Goal: Transaction & Acquisition: Purchase product/service

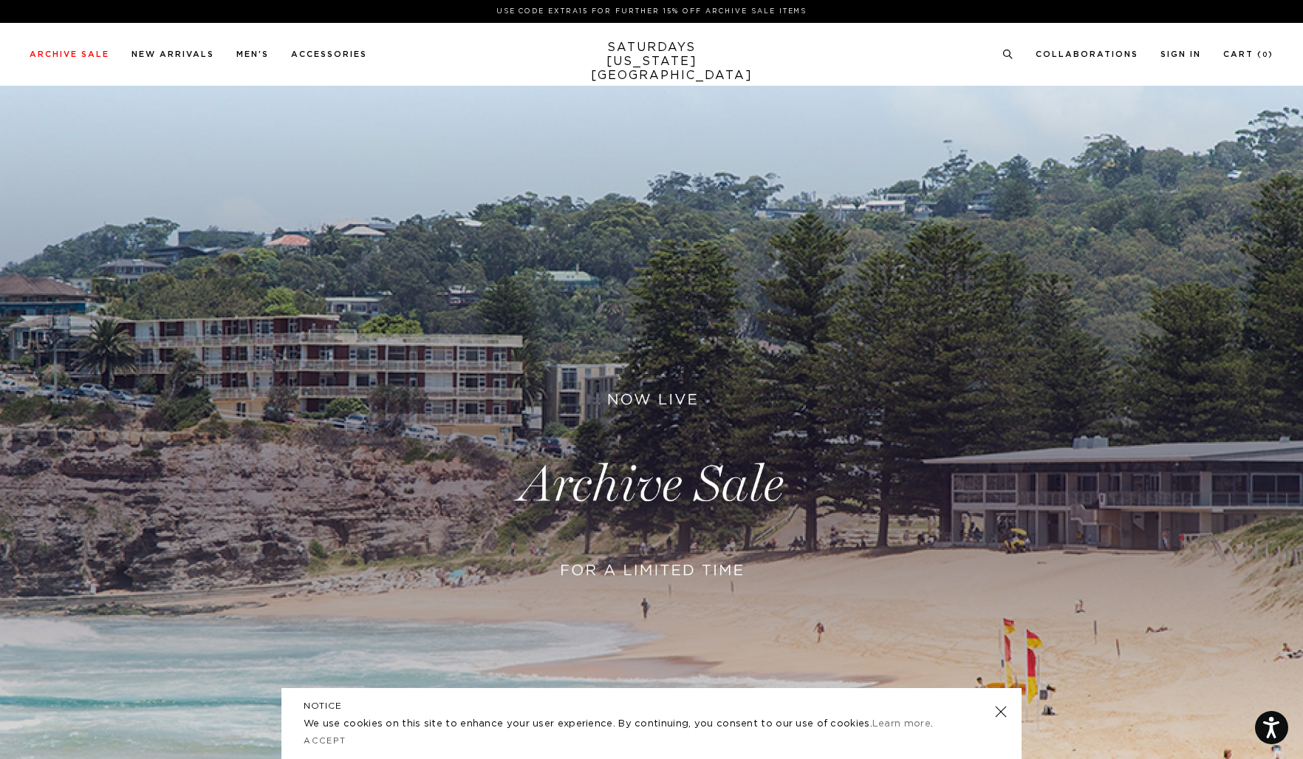
click at [571, 475] on link at bounding box center [651, 485] width 1303 height 798
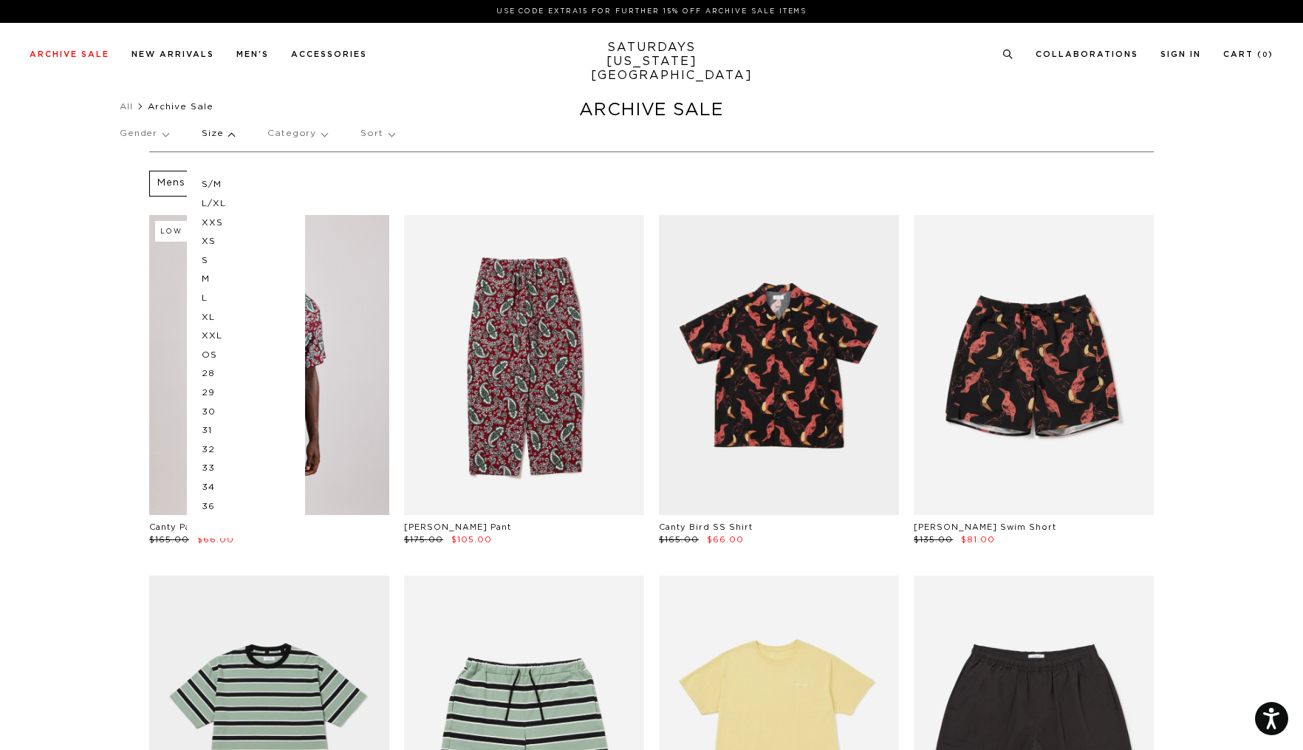
click at [376, 128] on p "Sort" at bounding box center [377, 134] width 33 height 34
click at [479, 140] on div "Gender Size S/M L/XL XXS XS S M L XL XXL OS 28 29 30 31 32 33 34 36 Category So…" at bounding box center [652, 136] width 1064 height 39
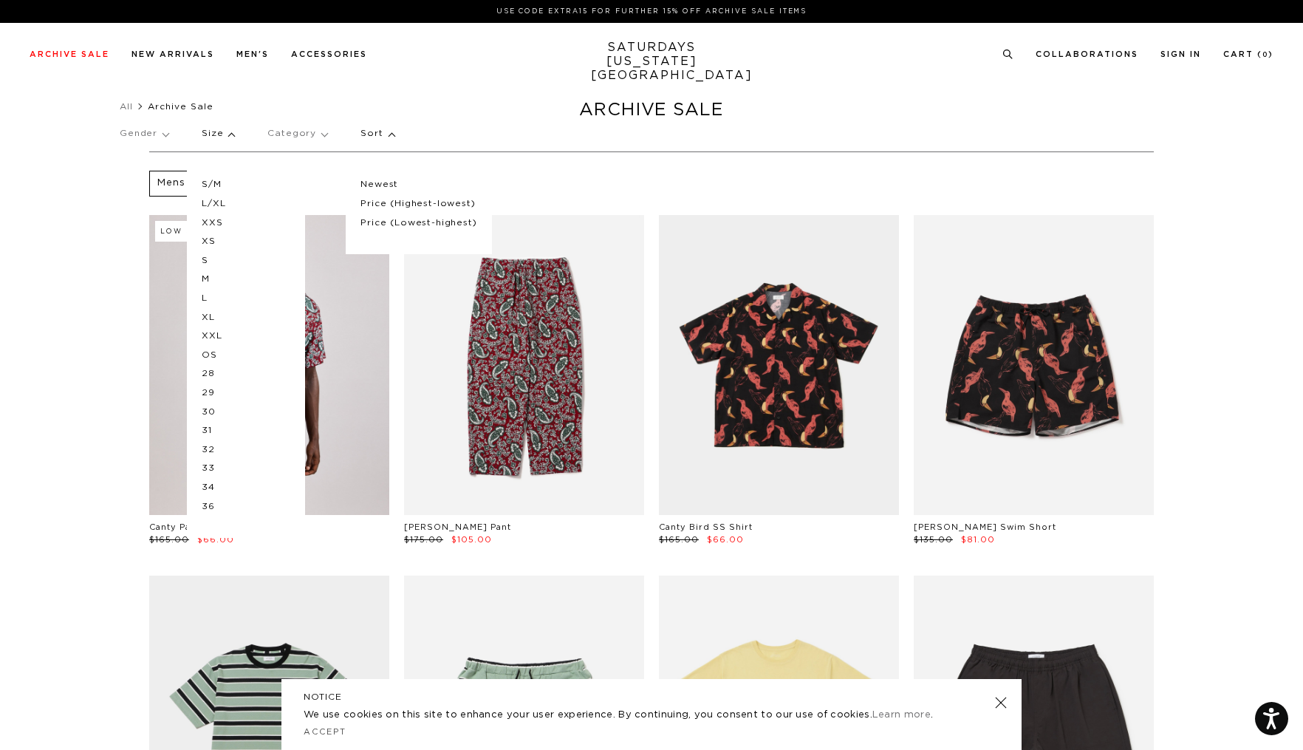
click at [236, 137] on div "Gender Size S/M L/XL XXS XS S M L XL XXL OS 28 29 30 31 32 33 34 36 Category So…" at bounding box center [652, 136] width 1064 height 39
click at [228, 133] on p "Size" at bounding box center [218, 134] width 33 height 34
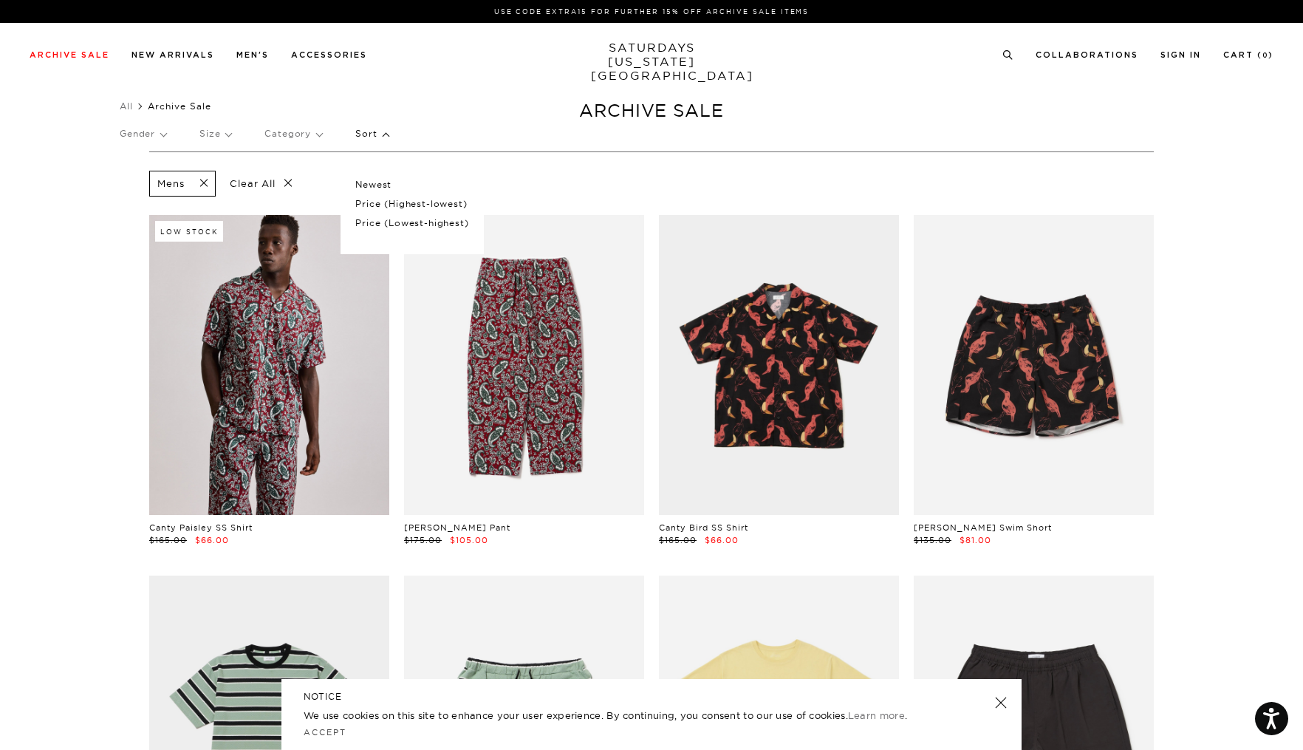
click at [1008, 699] on div "NOTICE We use cookies on this site to enhance your user experience. By continui…" at bounding box center [651, 714] width 740 height 71
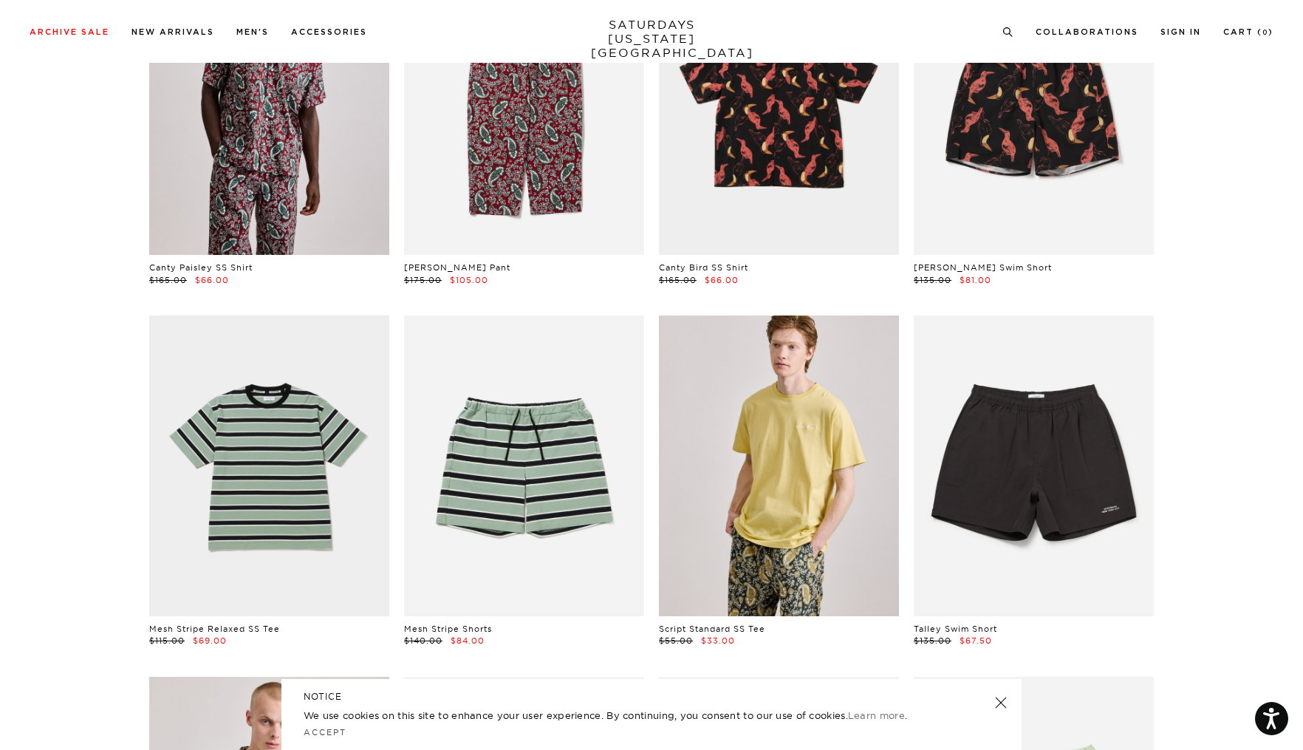
scroll to position [353, 0]
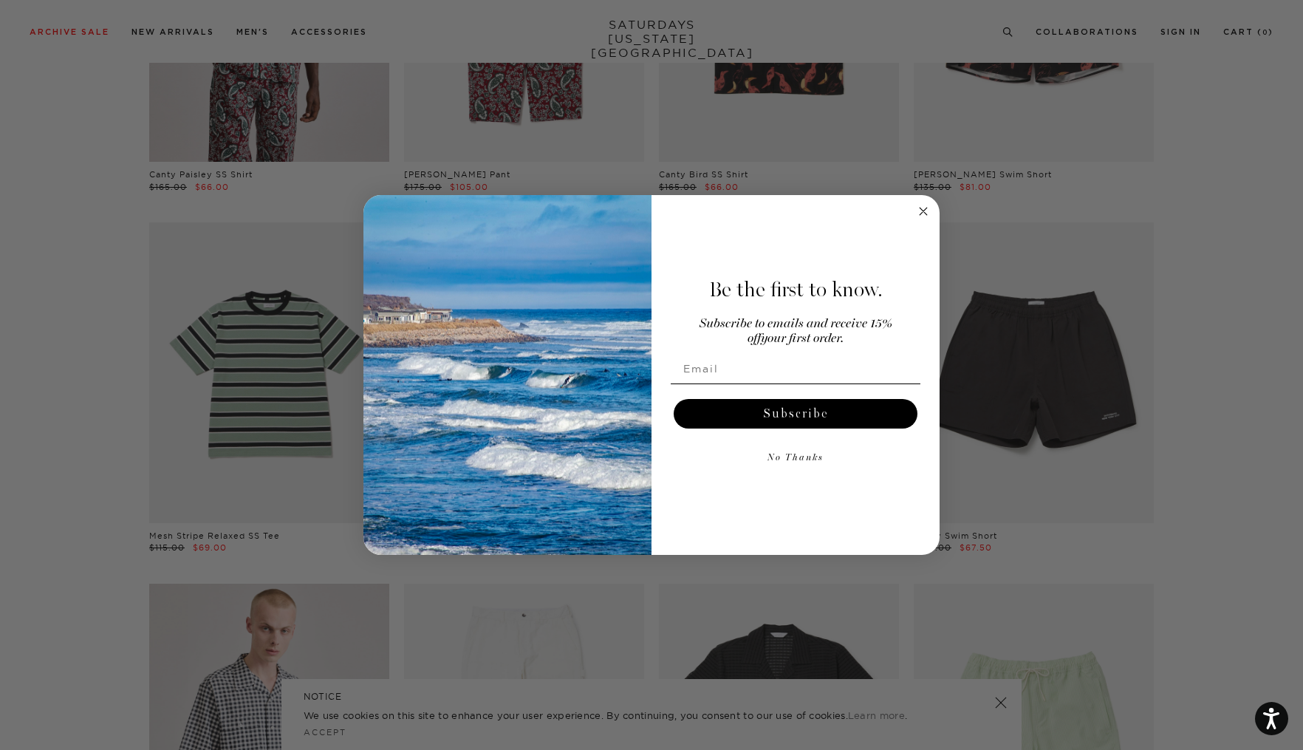
click at [919, 216] on circle "Close dialog" at bounding box center [923, 210] width 17 height 17
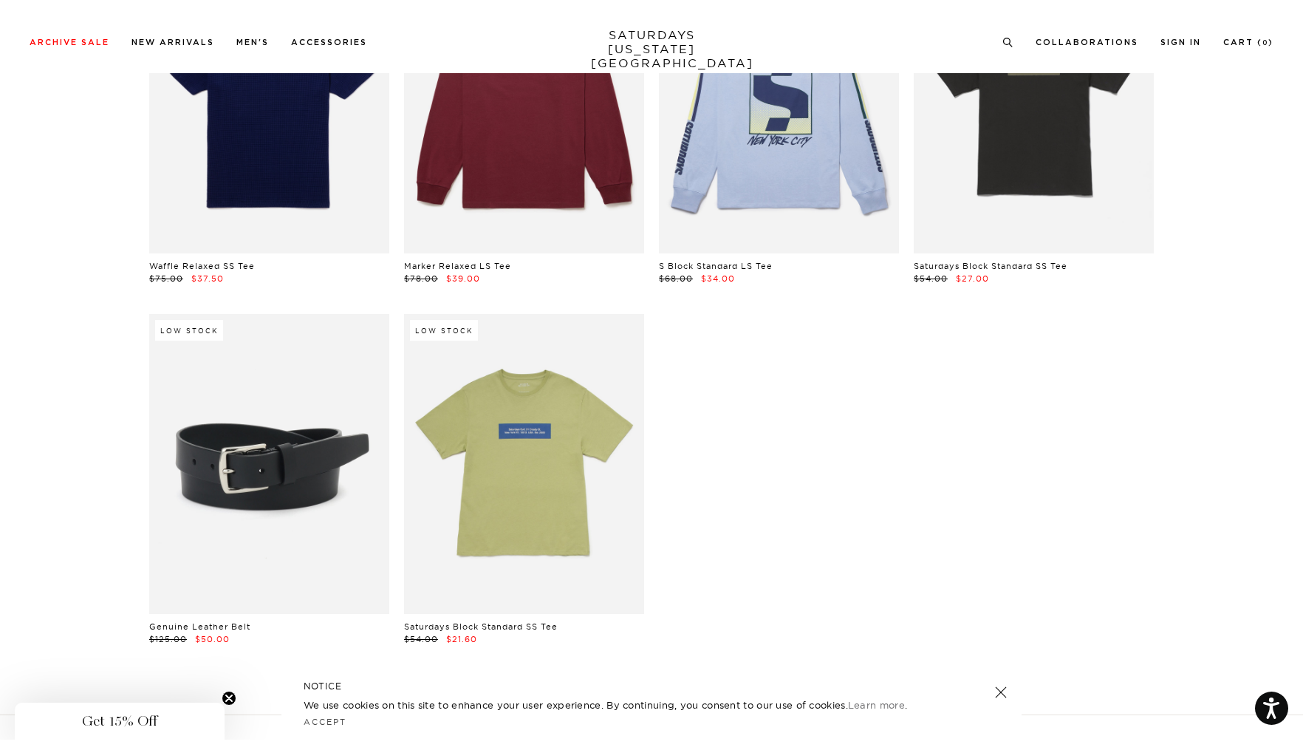
scroll to position [28859, 1]
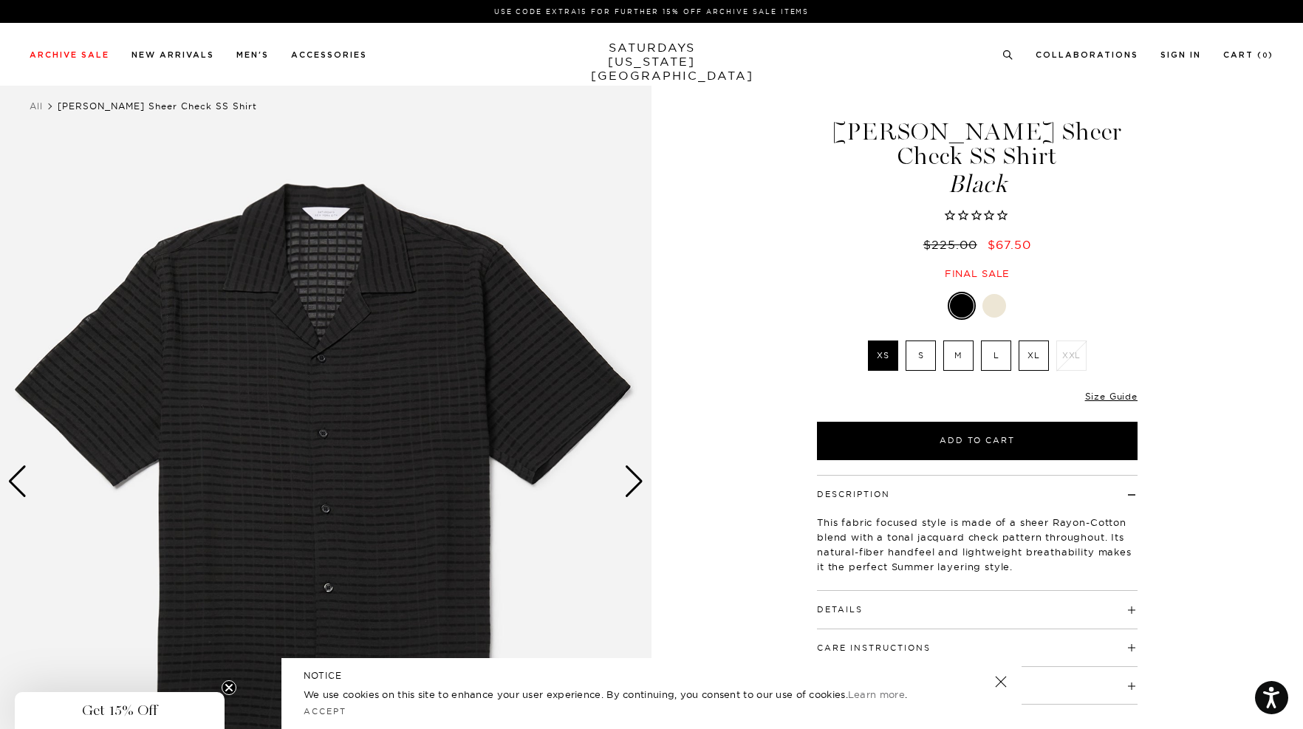
click at [995, 294] on div at bounding box center [995, 306] width 24 height 24
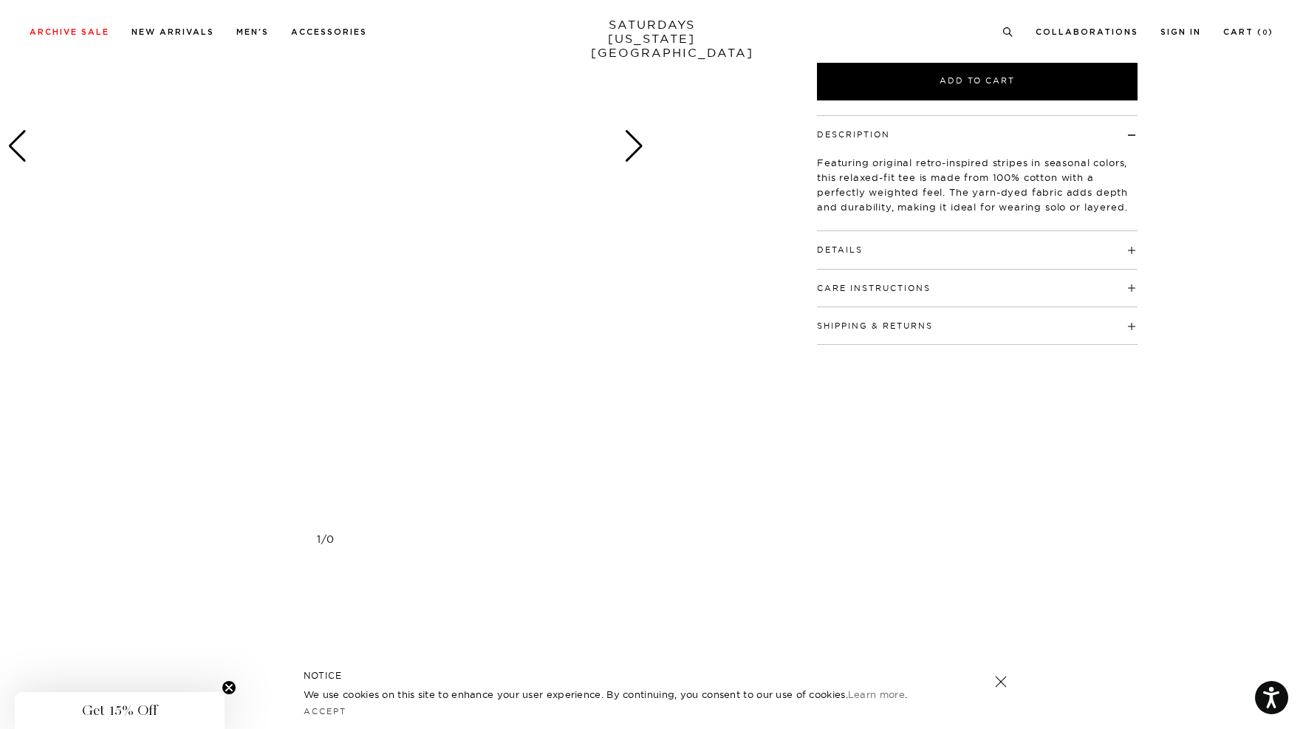
scroll to position [133, 0]
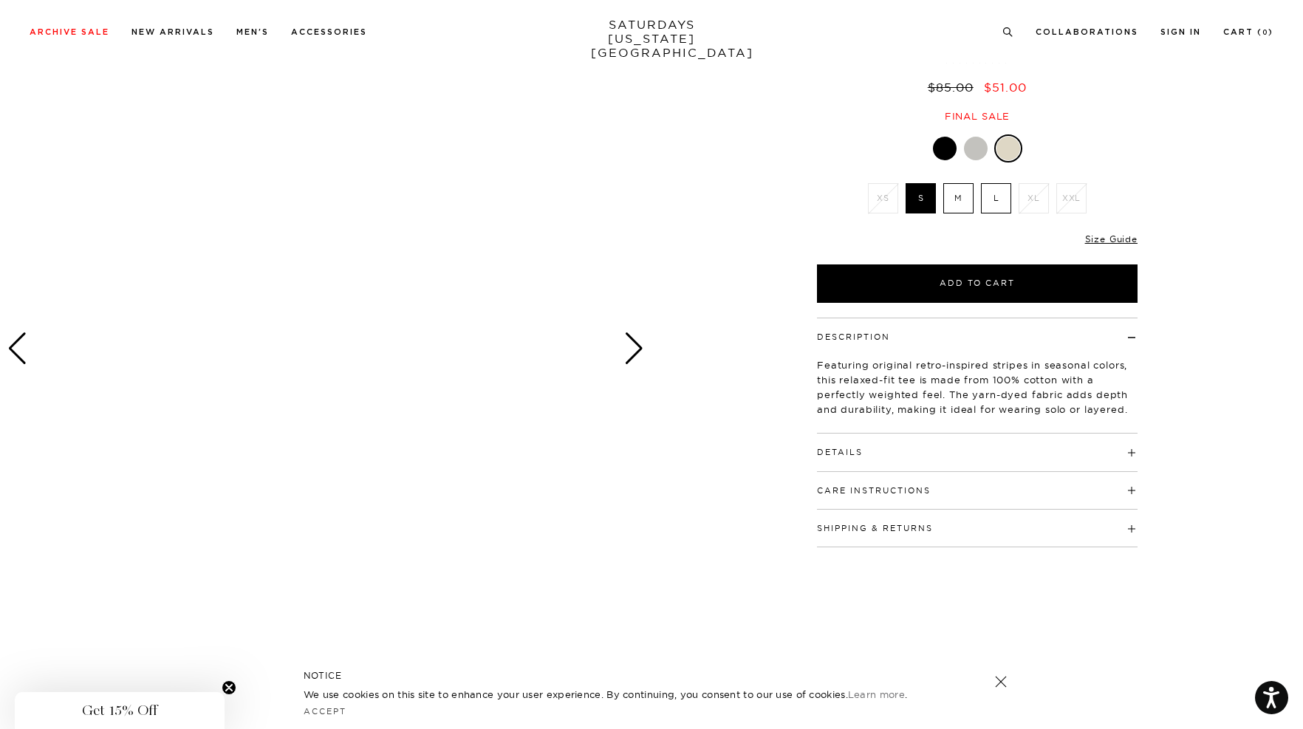
click at [953, 207] on label "M" at bounding box center [958, 198] width 30 height 30
click at [0, 0] on input "M" at bounding box center [0, 0] width 0 height 0
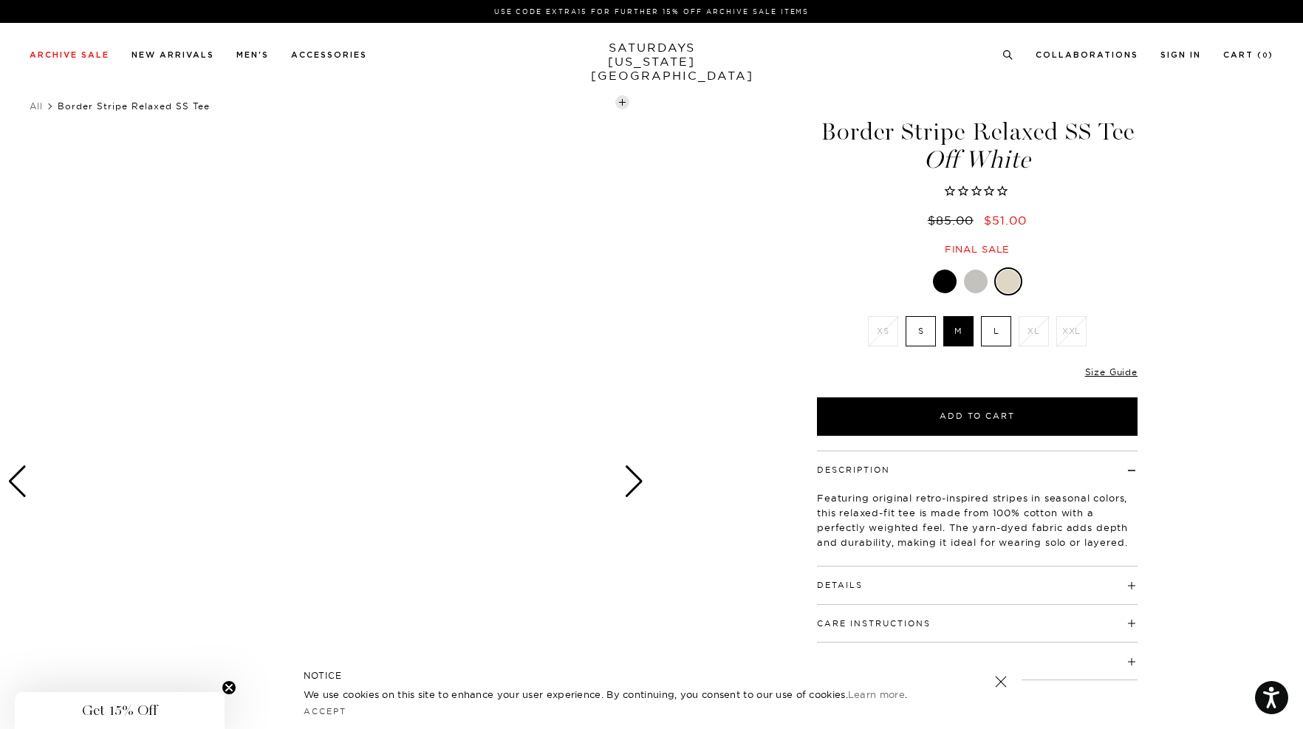
scroll to position [0, 0]
click at [1005, 280] on div at bounding box center [1009, 282] width 24 height 24
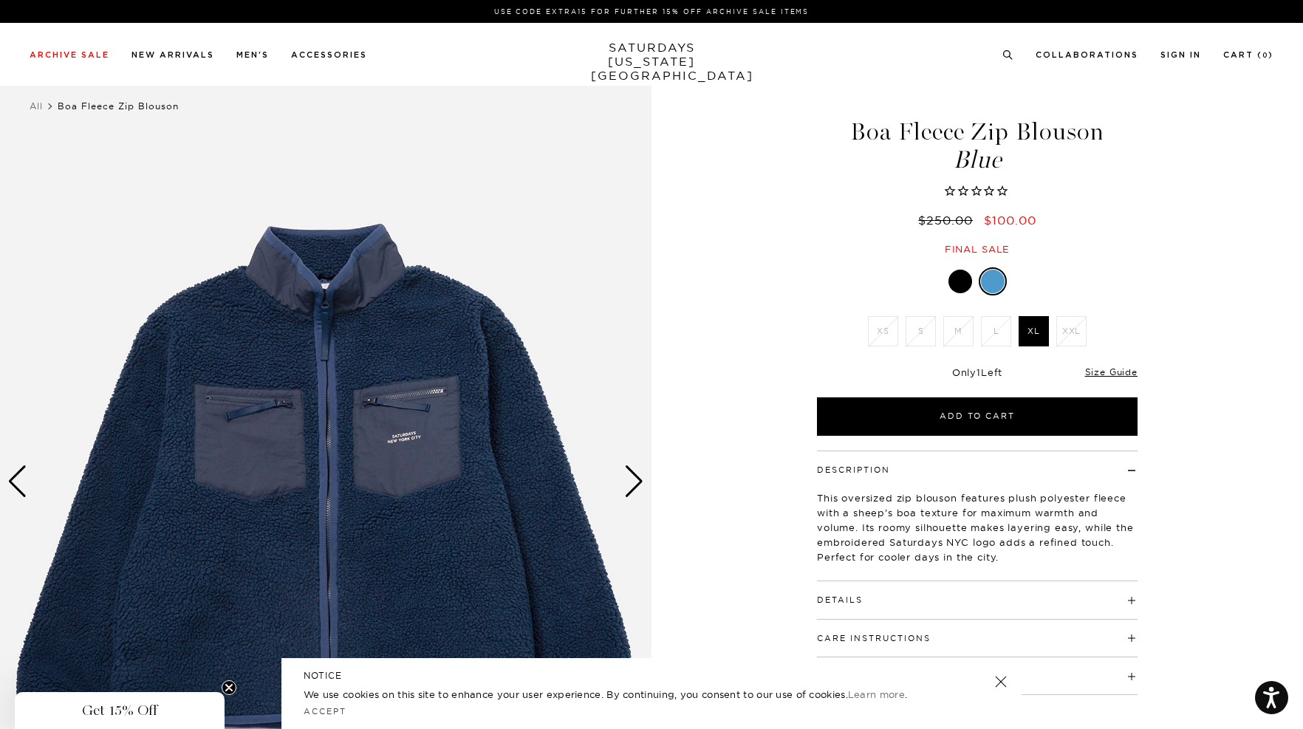
click at [960, 282] on div at bounding box center [961, 282] width 24 height 24
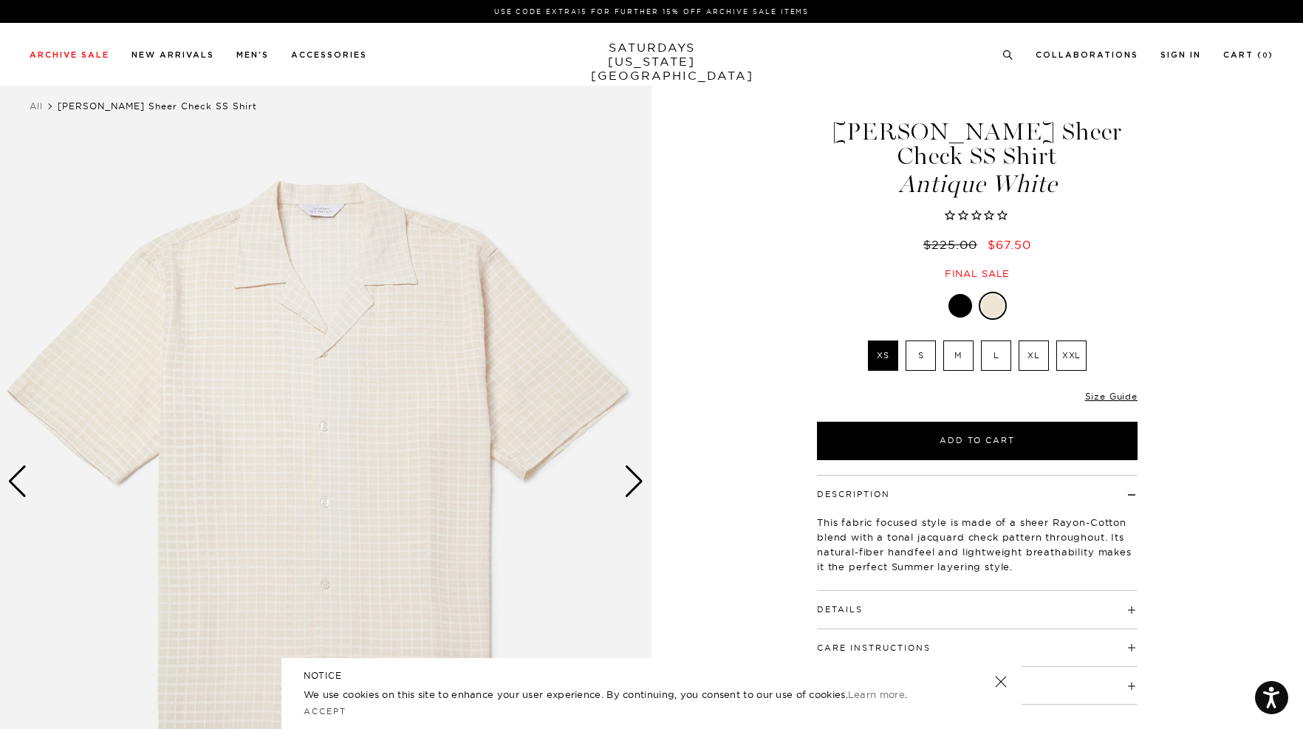
click at [958, 294] on div at bounding box center [961, 306] width 24 height 24
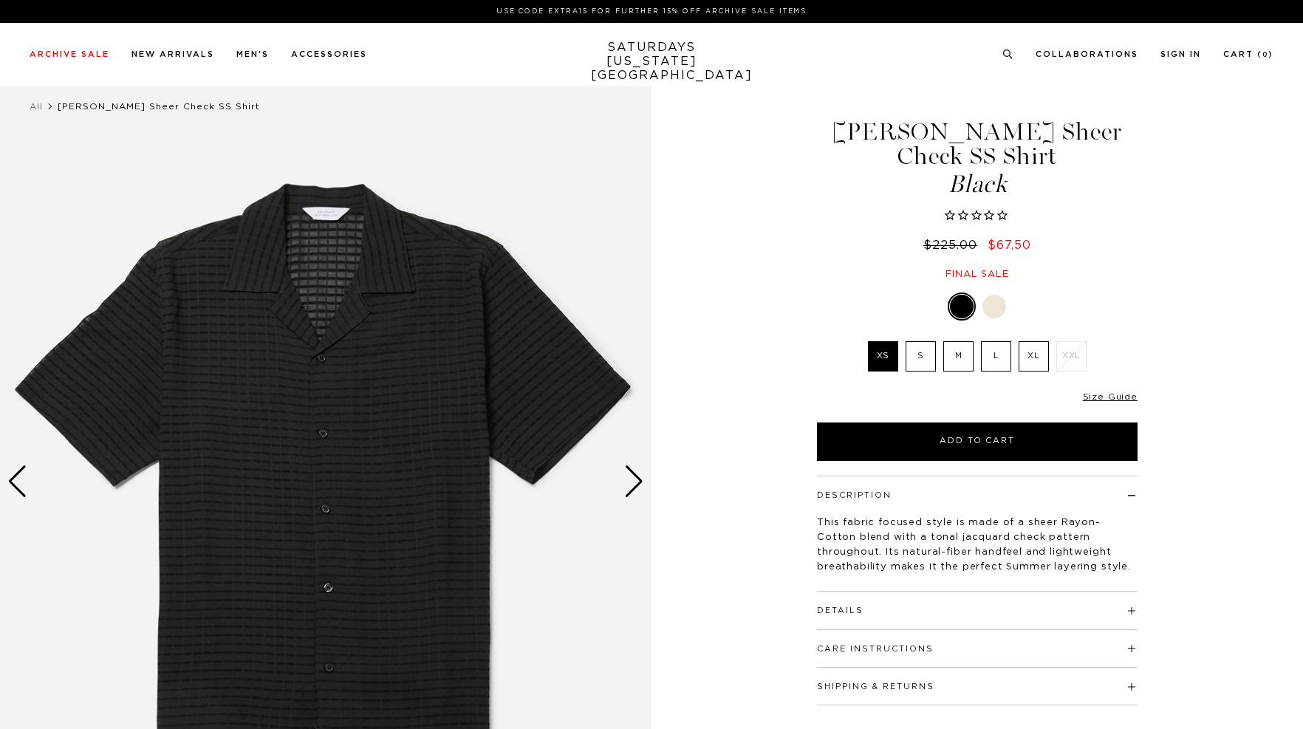
click at [638, 490] on div "Next slide" at bounding box center [634, 481] width 20 height 33
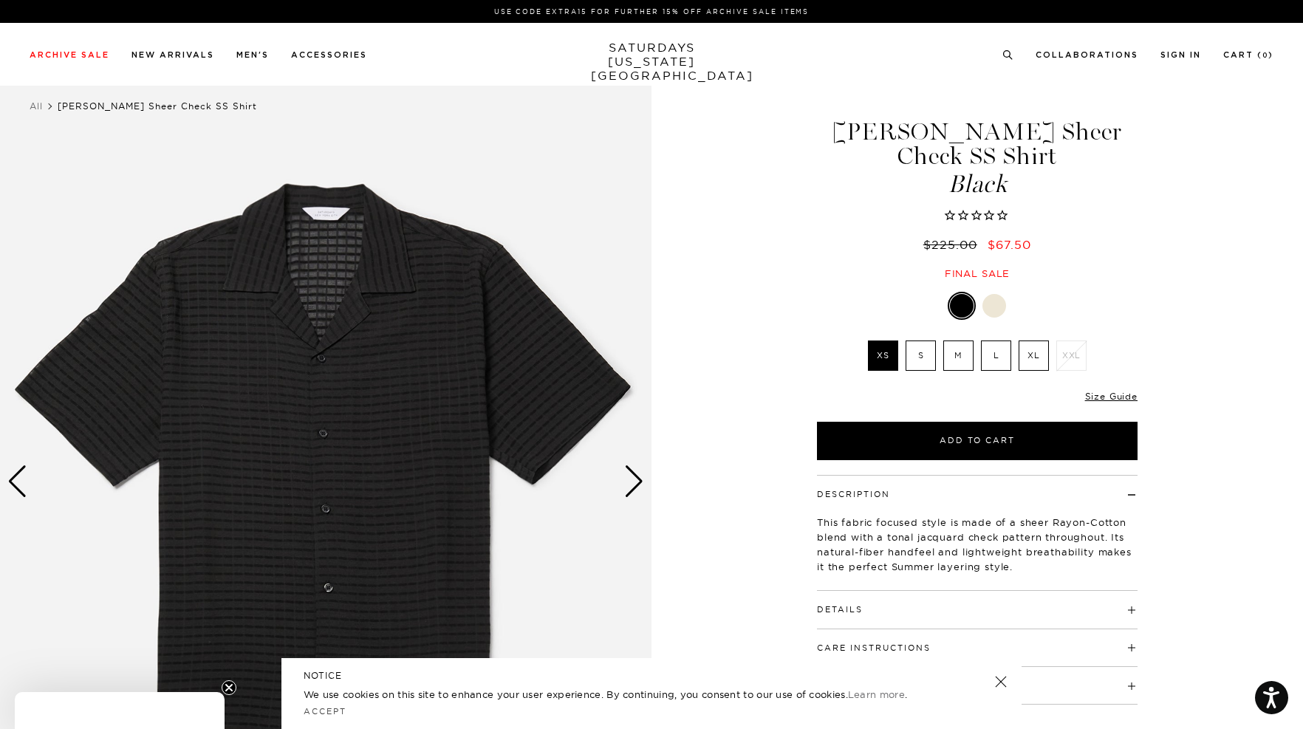
click at [638, 490] on div "Next slide" at bounding box center [634, 481] width 20 height 33
click at [986, 294] on div at bounding box center [995, 306] width 24 height 24
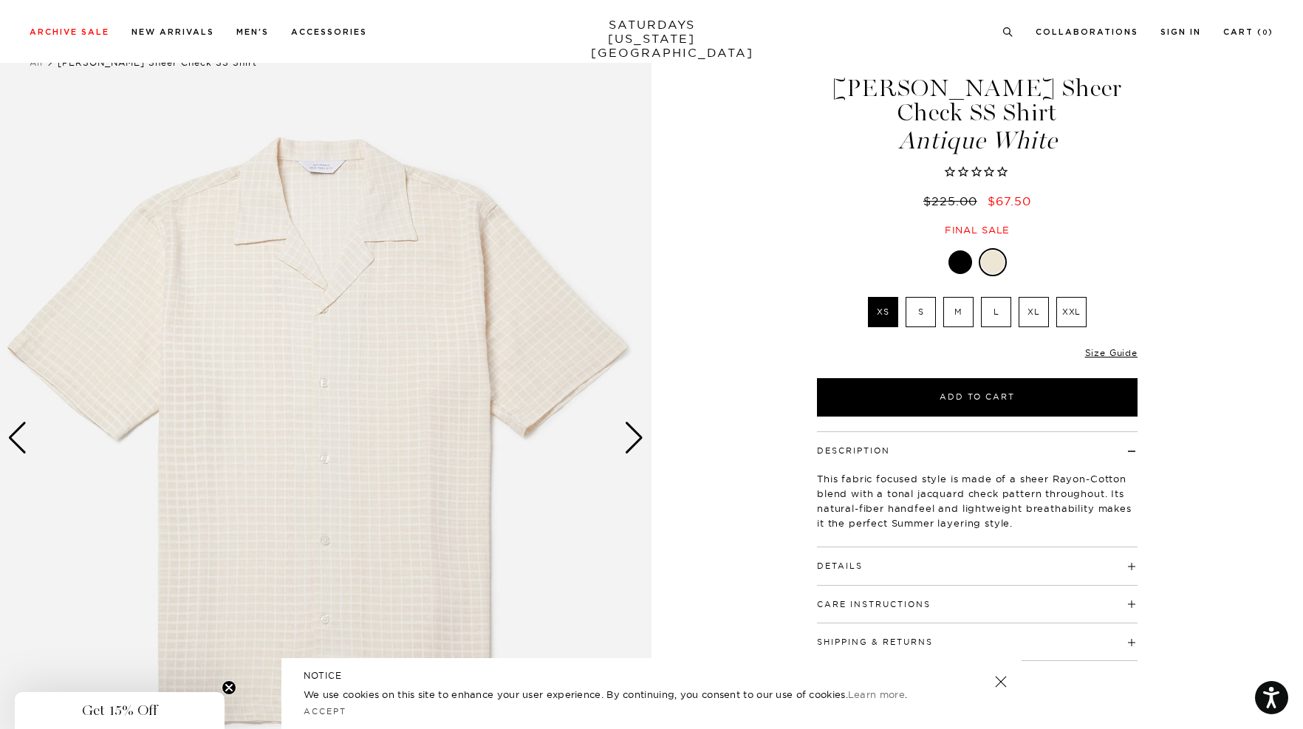
scroll to position [47, 0]
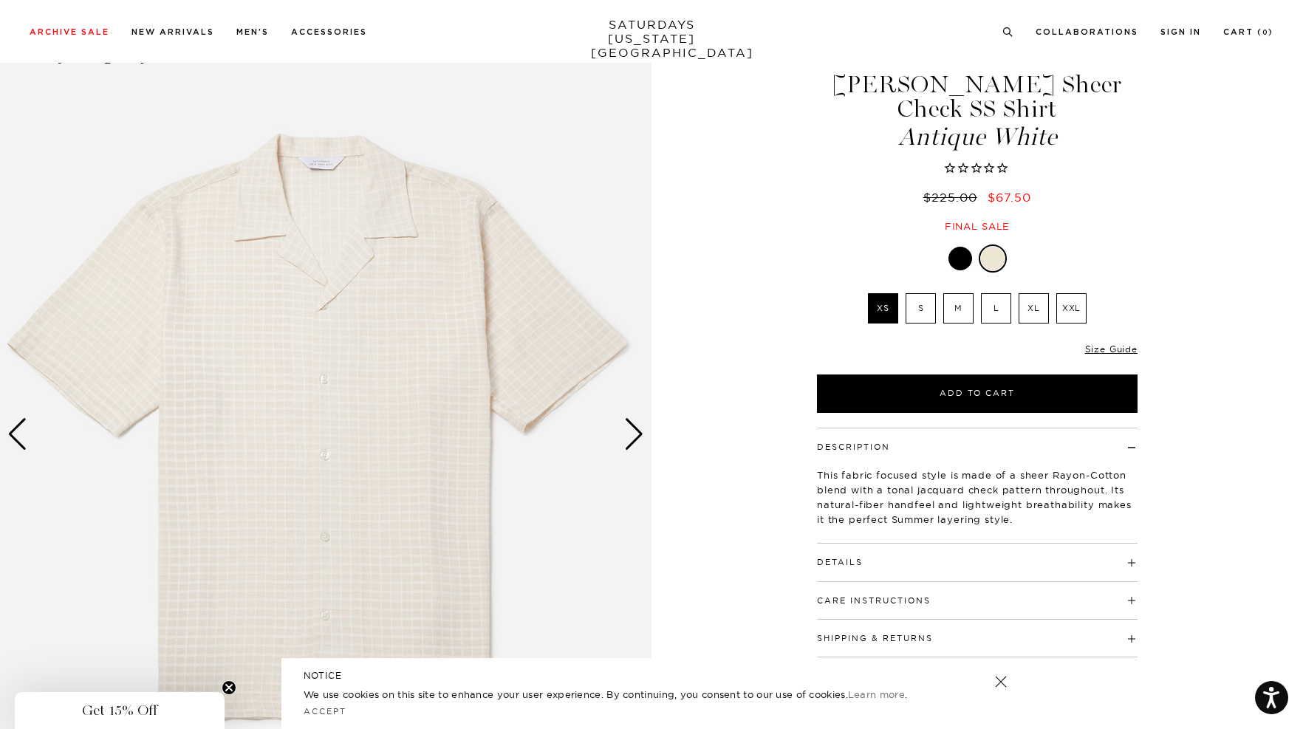
click at [632, 431] on div "Next slide" at bounding box center [634, 434] width 20 height 33
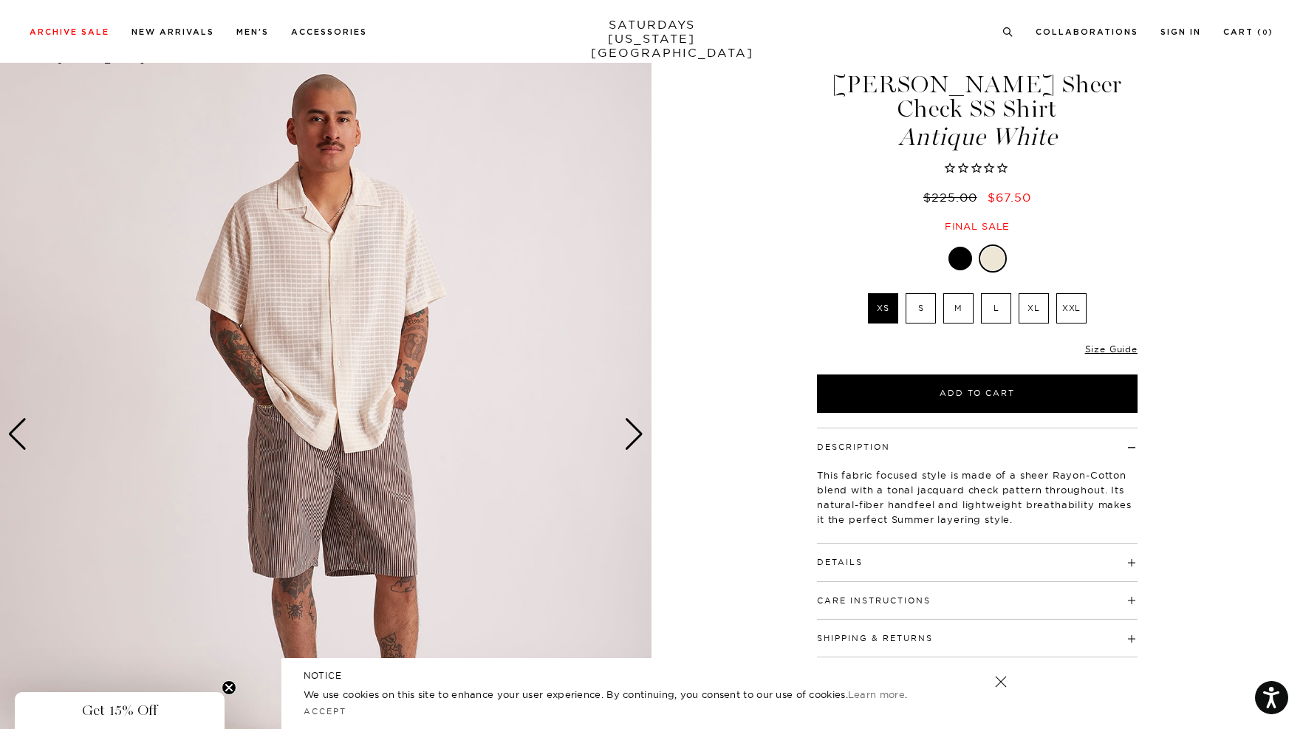
click at [641, 431] on div "Next slide" at bounding box center [634, 434] width 20 height 33
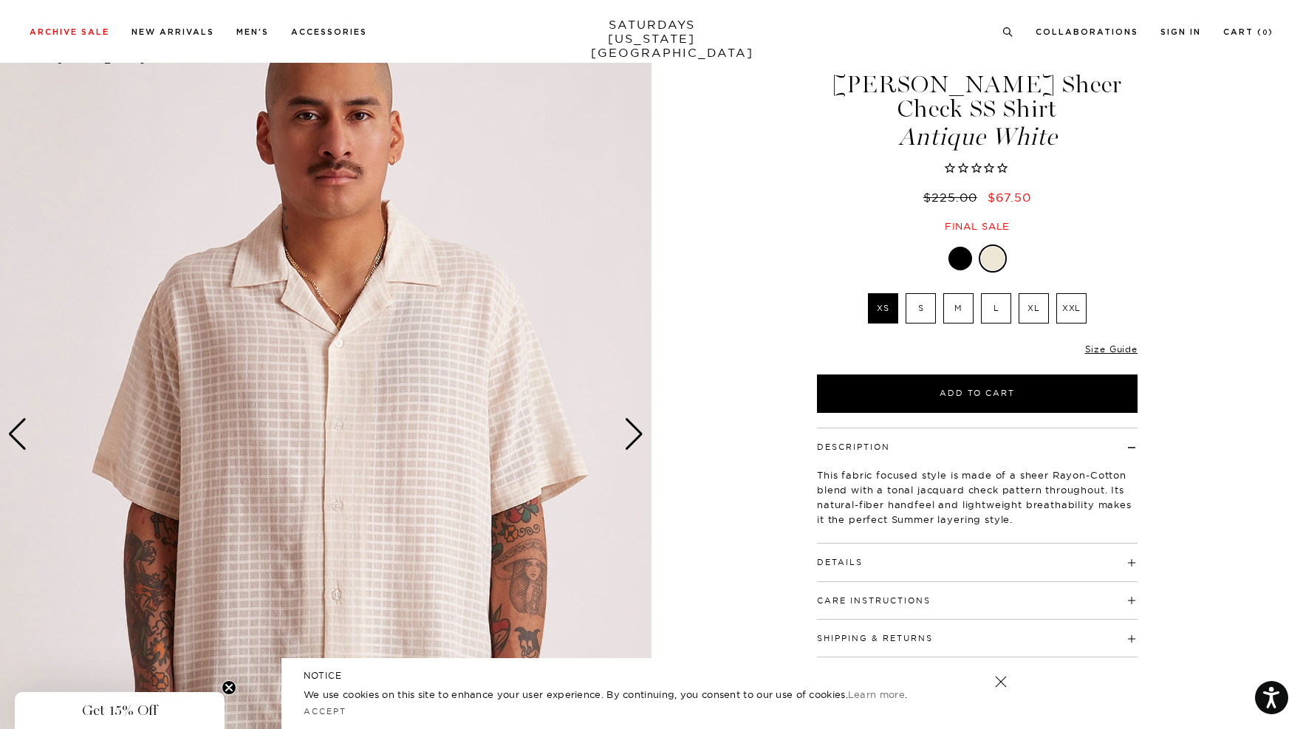
click at [641, 431] on div "Next slide" at bounding box center [634, 434] width 20 height 33
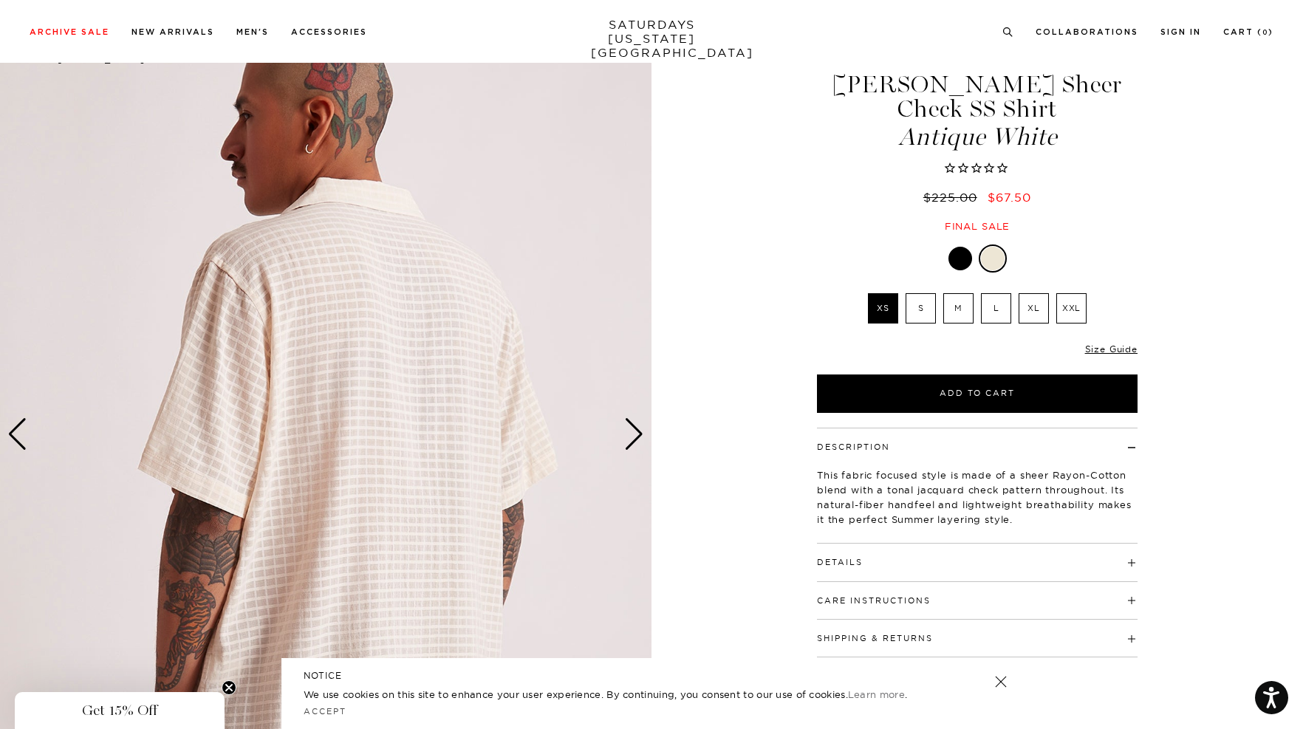
click at [641, 431] on div "Next slide" at bounding box center [634, 434] width 20 height 33
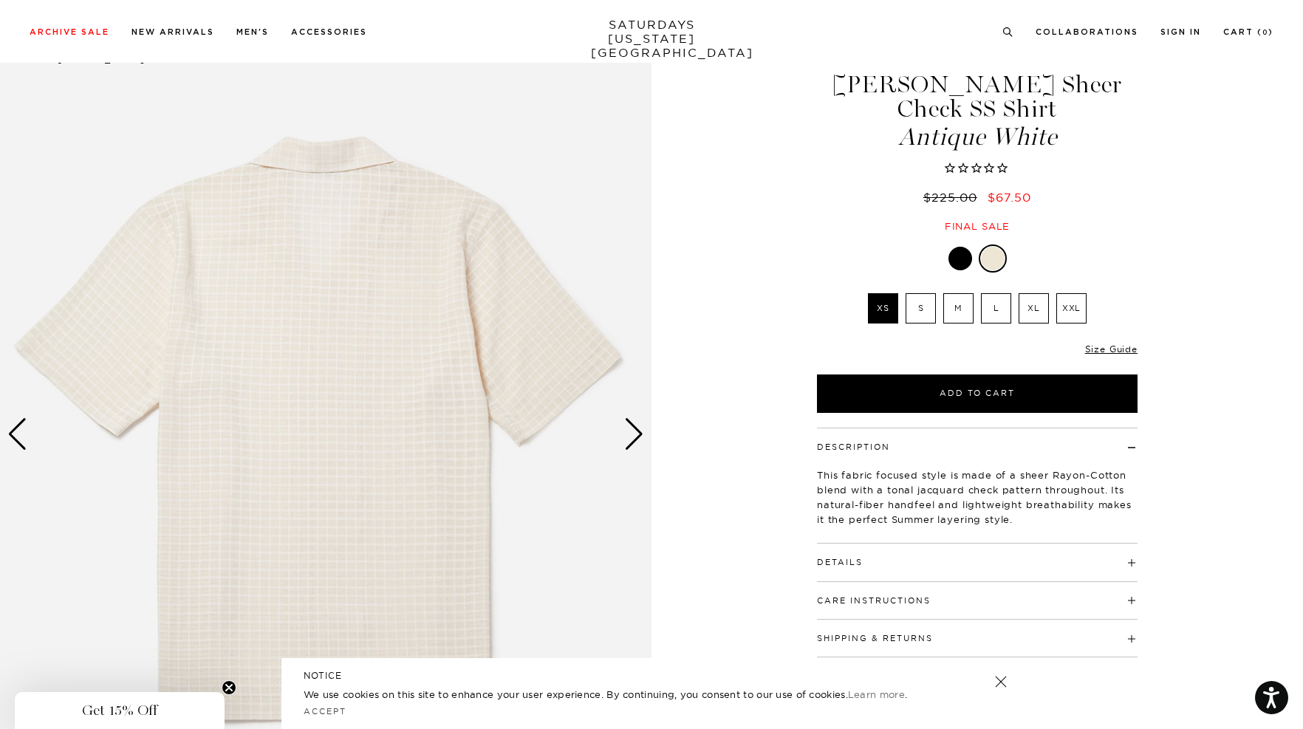
click at [958, 293] on label "M" at bounding box center [958, 308] width 30 height 30
click at [0, 0] on input "M" at bounding box center [0, 0] width 0 height 0
click at [927, 544] on h4 "Details" at bounding box center [977, 556] width 321 height 24
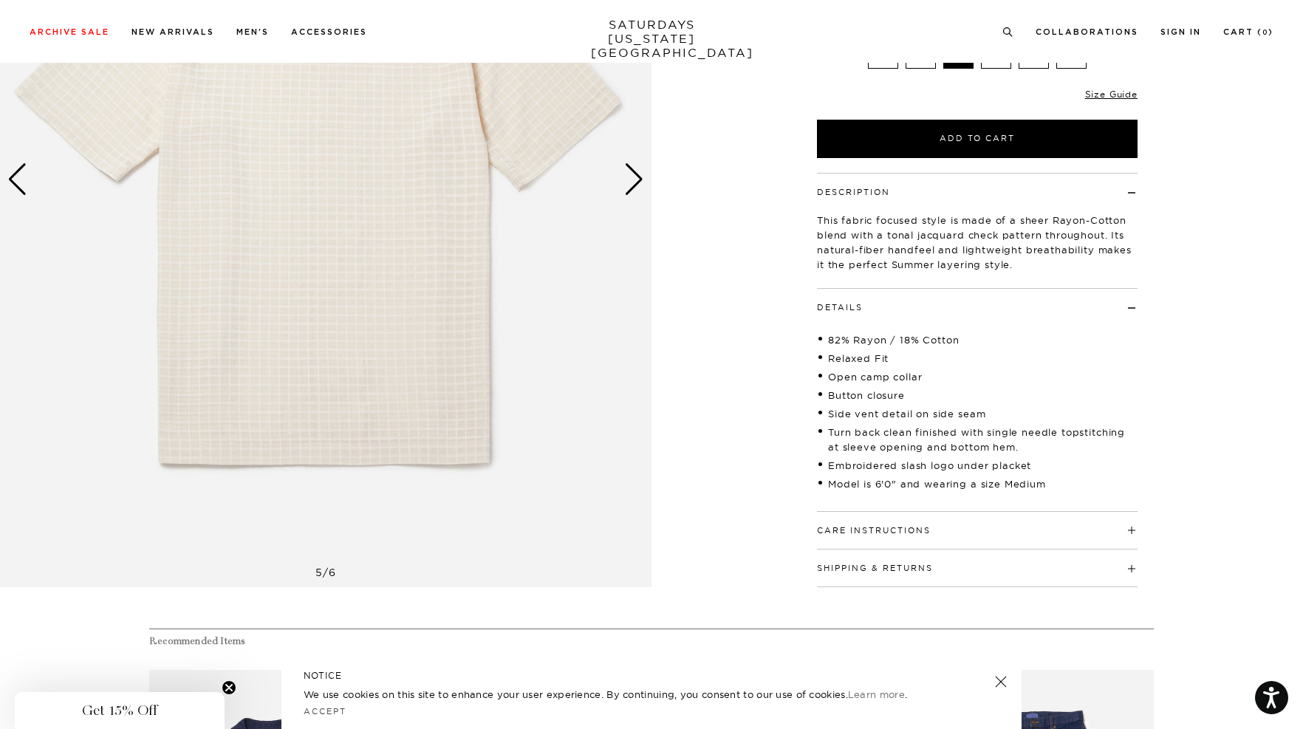
scroll to position [298, 0]
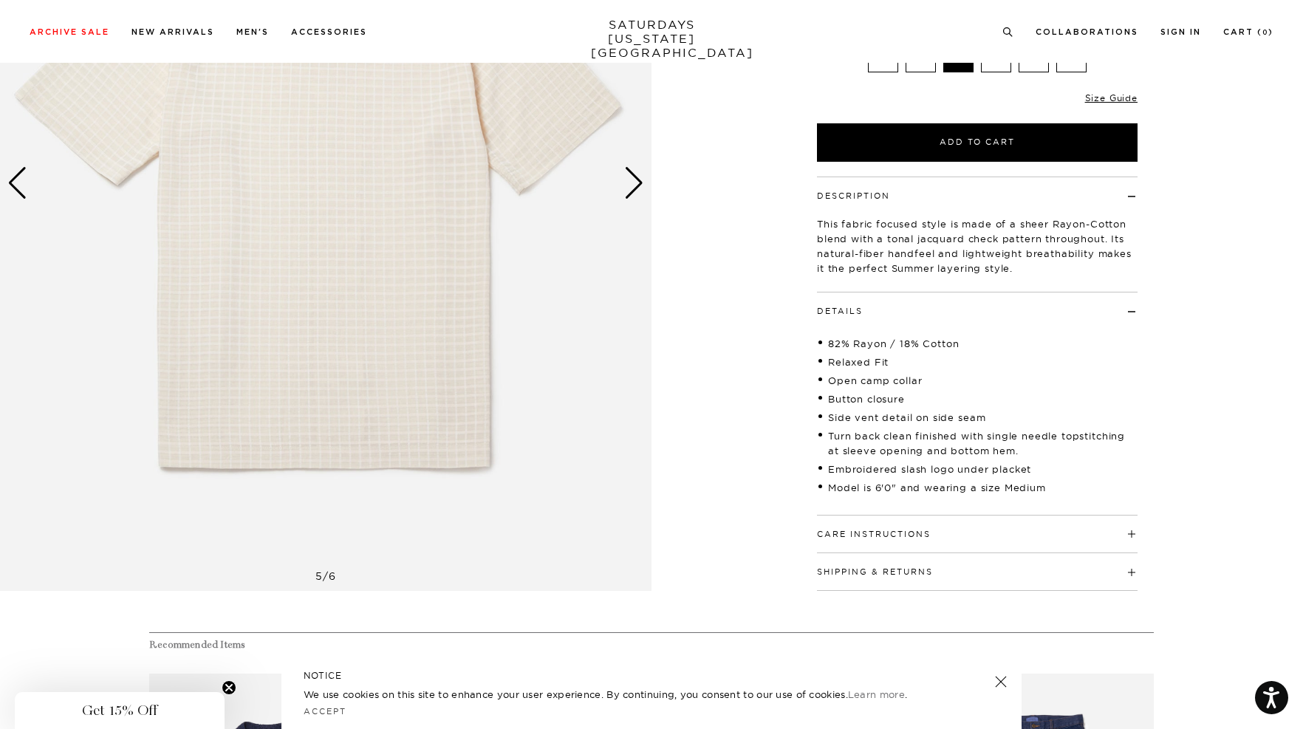
click at [909, 516] on h4 "Care Instructions" at bounding box center [977, 528] width 321 height 24
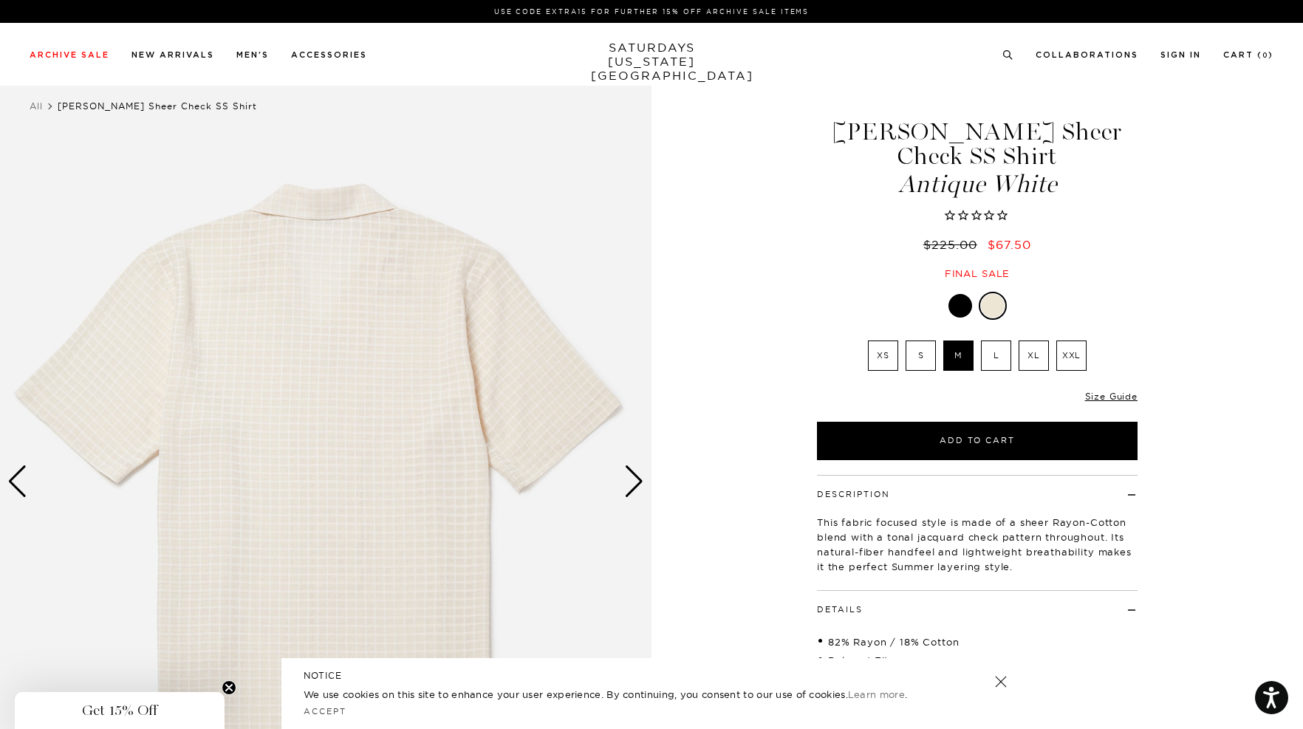
scroll to position [0, 0]
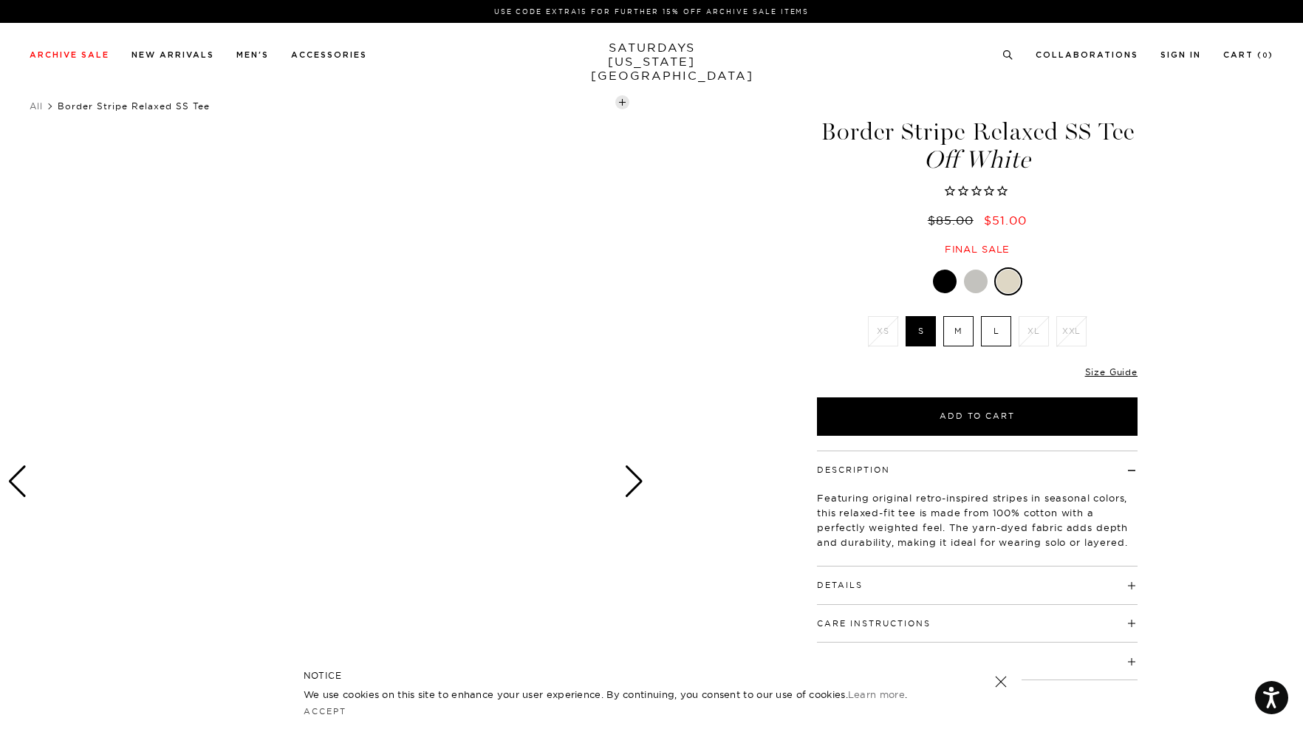
click at [632, 471] on div "Next slide" at bounding box center [634, 481] width 20 height 33
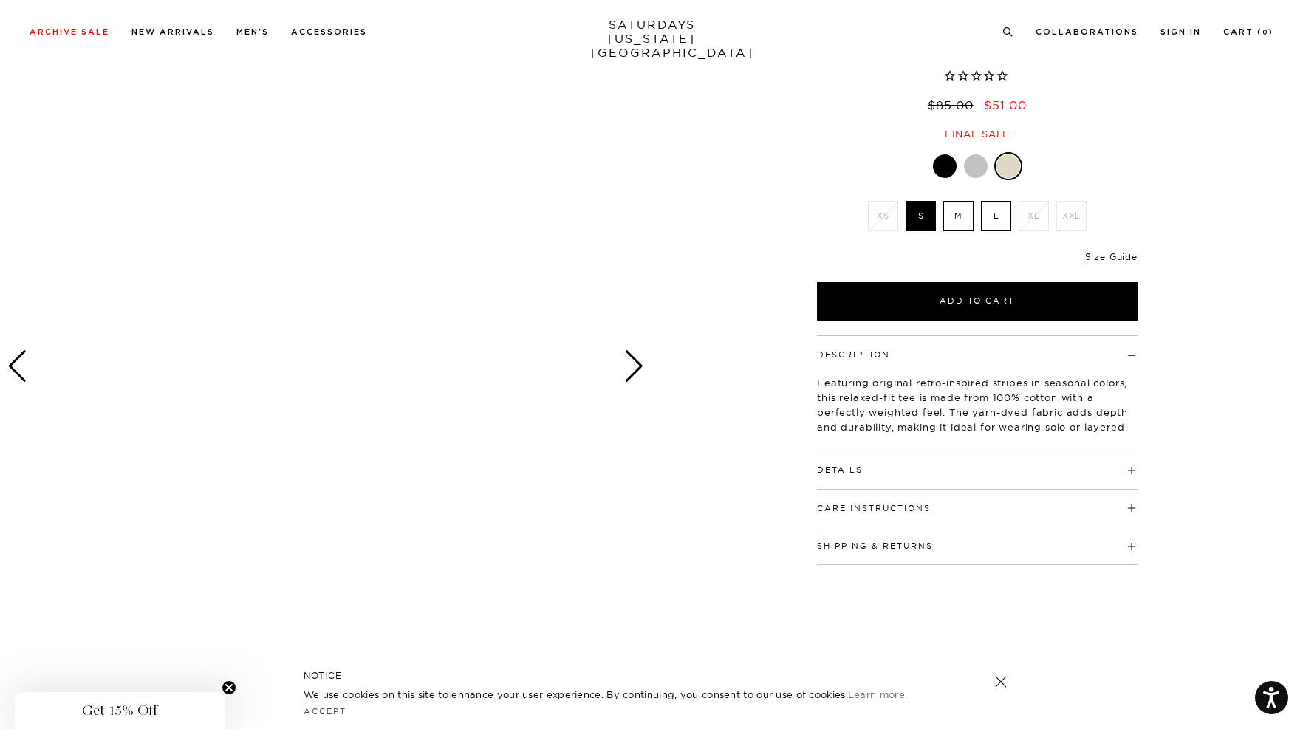
scroll to position [60, 0]
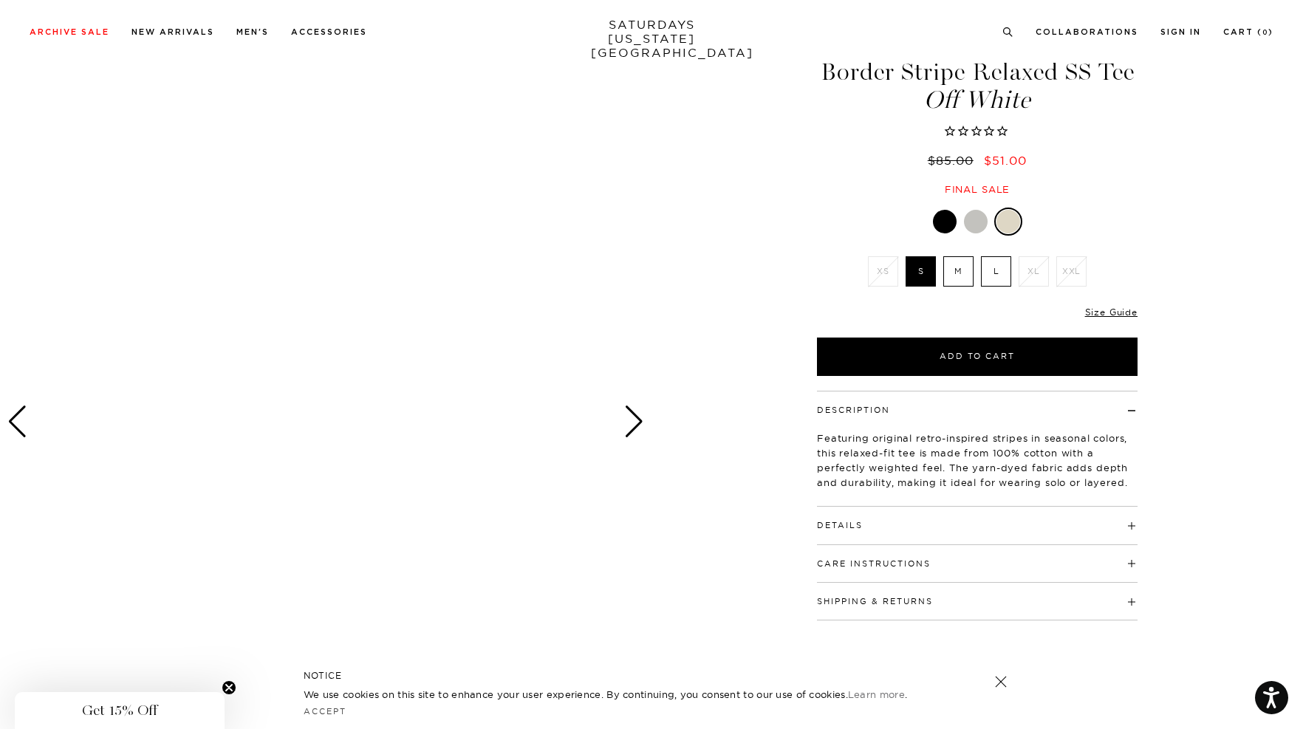
click at [952, 223] on div at bounding box center [945, 222] width 24 height 24
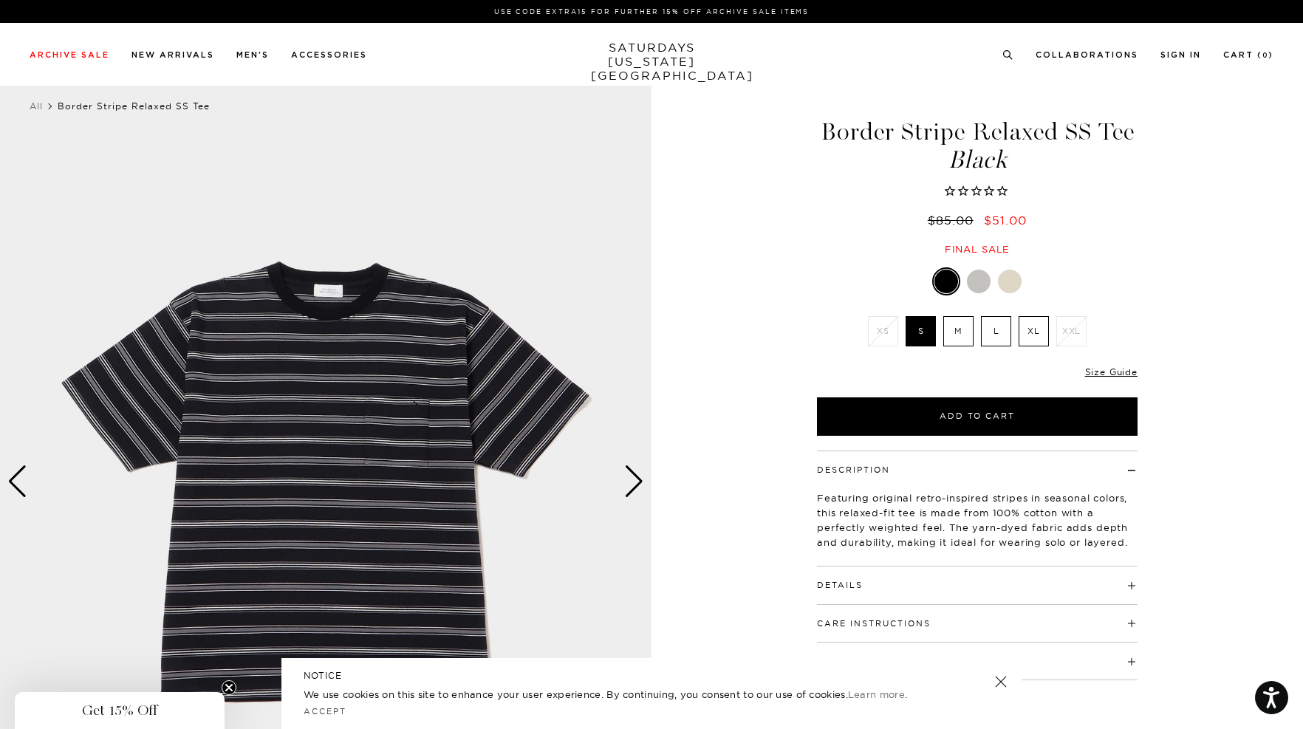
click at [979, 281] on div at bounding box center [979, 282] width 24 height 24
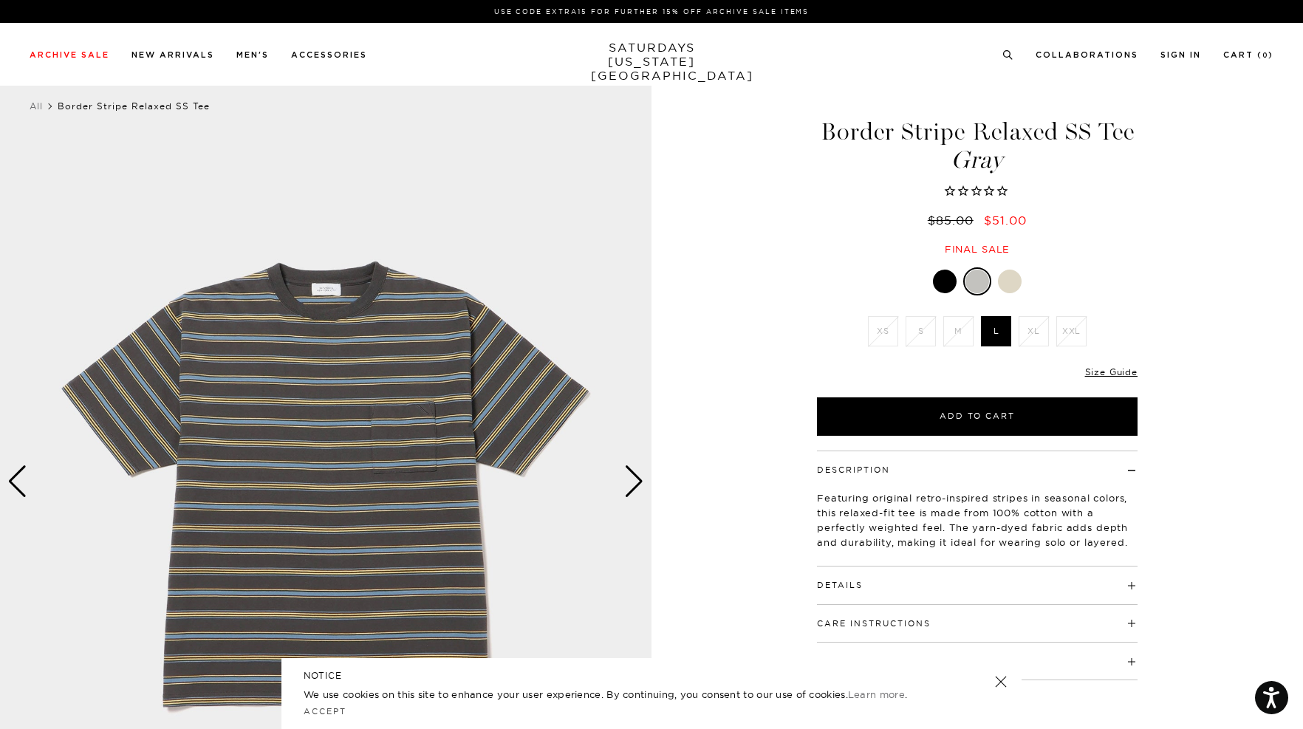
click at [1012, 281] on div at bounding box center [1010, 282] width 24 height 24
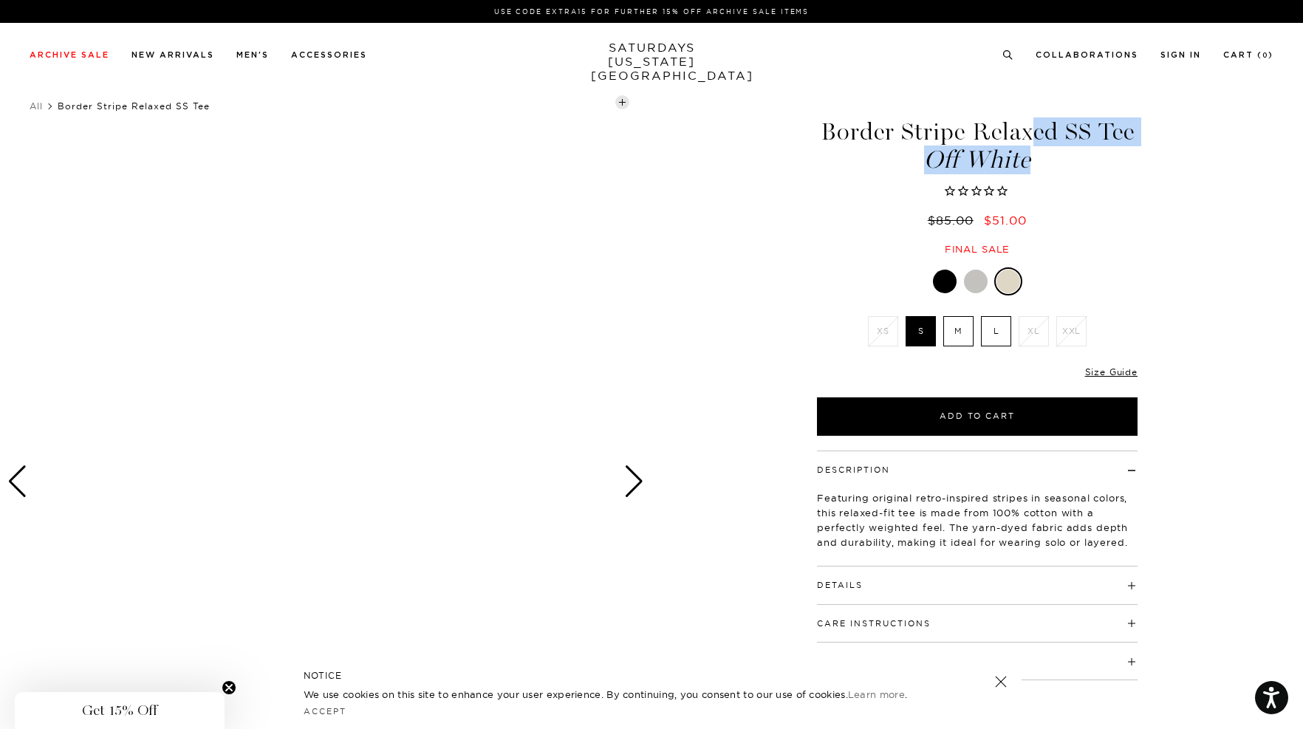
drag, startPoint x: 1042, startPoint y: 170, endPoint x: 821, endPoint y: 136, distance: 222.8
click at [821, 136] on h1 "Border Stripe Relaxed SS Tee Off White" at bounding box center [977, 146] width 325 height 52
click at [989, 47] on div "Archive Sale Men's Tees Shirts Shorts Swim Knitwear Pants Sweats" at bounding box center [652, 53] width 1244 height 13
click at [1005, 47] on li at bounding box center [1007, 53] width 11 height 13
click at [1005, 59] on icon at bounding box center [1007, 55] width 11 height 10
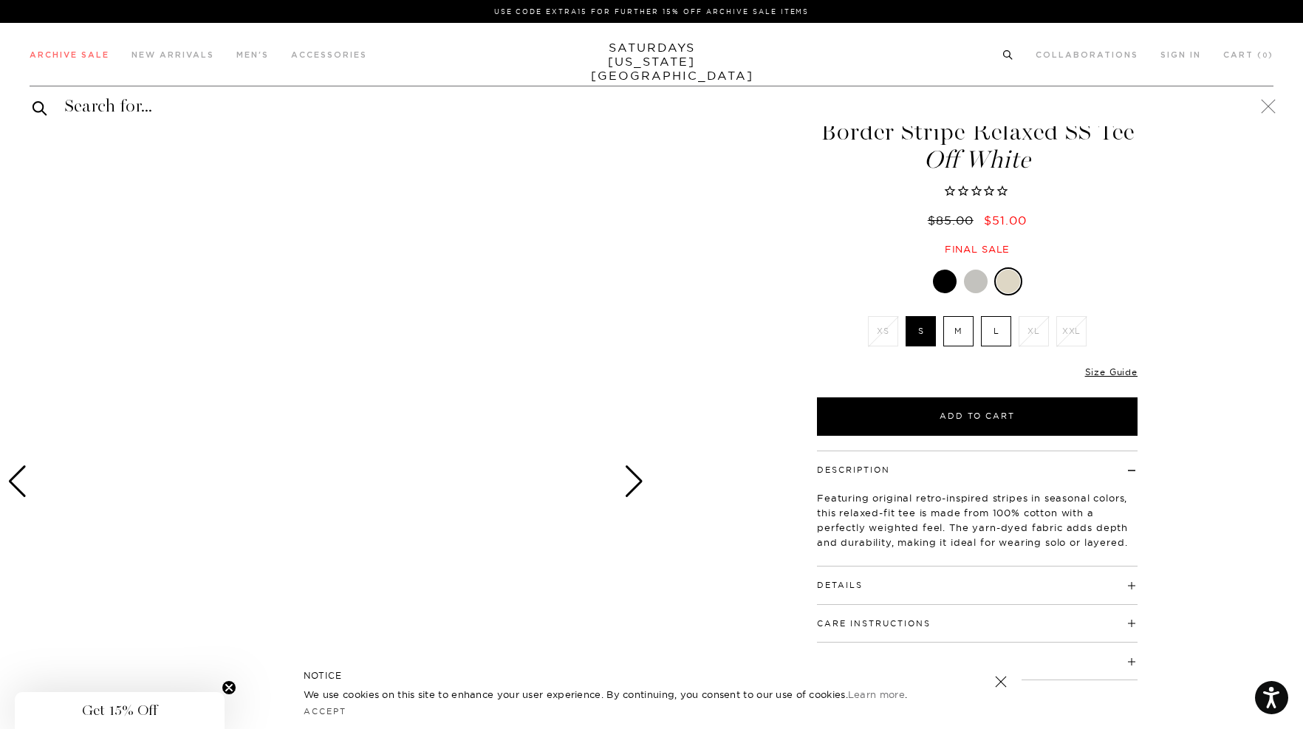
paste input "b"
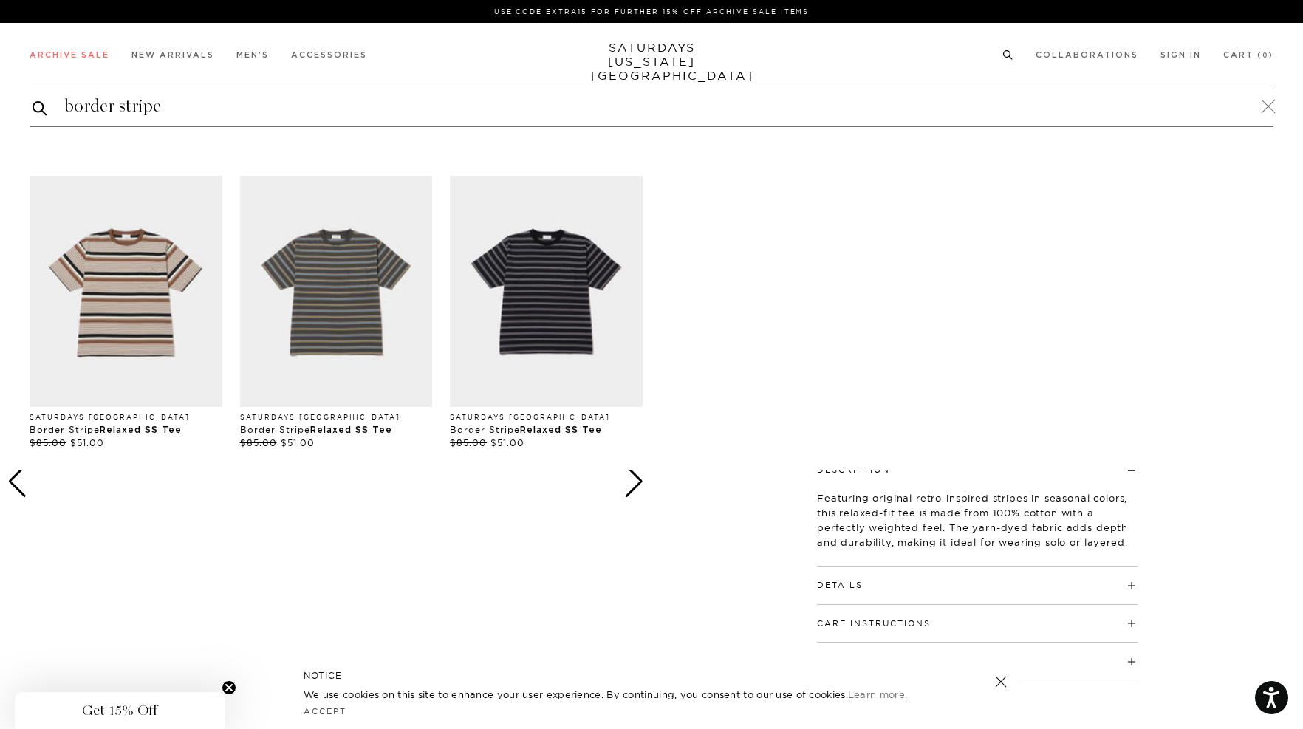
type input "border stripe"
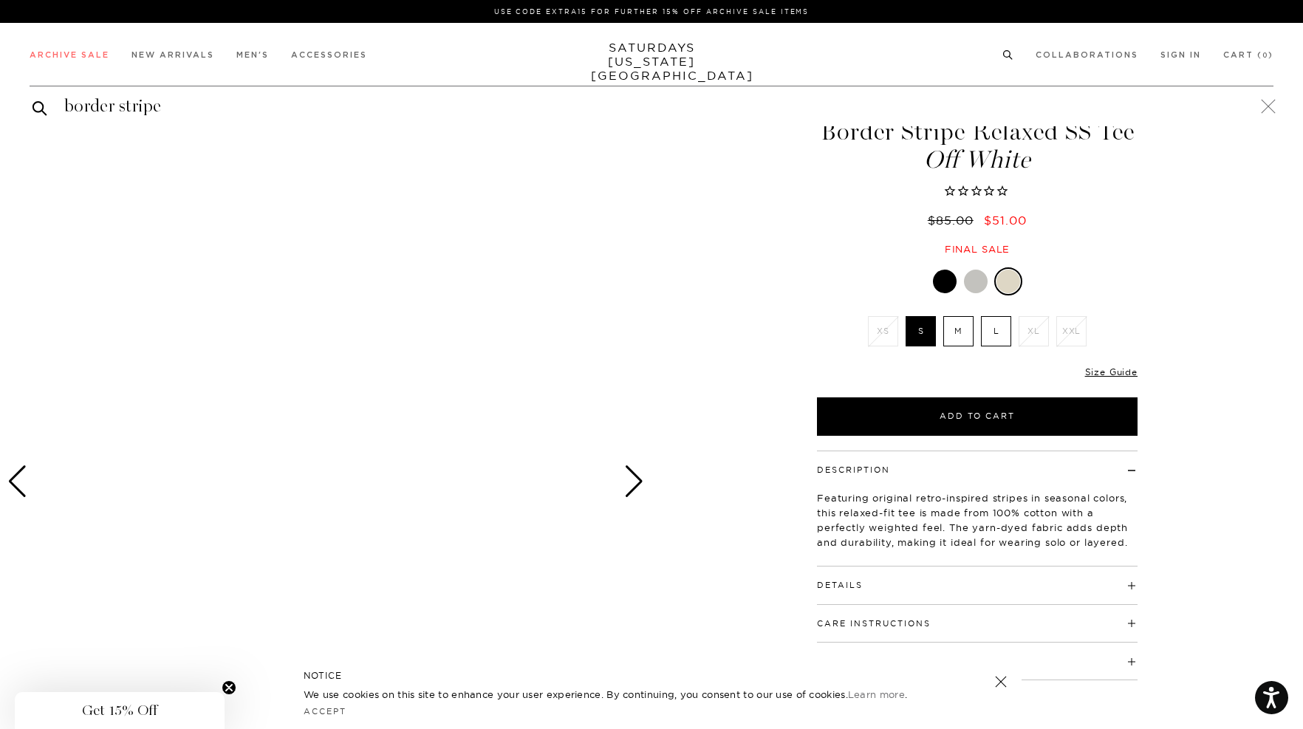
click at [867, 518] on p "Featuring original retro-inspired stripes in seasonal colors, this relaxed-fit …" at bounding box center [977, 520] width 321 height 59
click at [968, 345] on label "M" at bounding box center [958, 331] width 30 height 30
click at [0, 0] on input "M" at bounding box center [0, 0] width 0 height 0
click at [946, 290] on div at bounding box center [945, 282] width 24 height 24
